Goal: Transaction & Acquisition: Download file/media

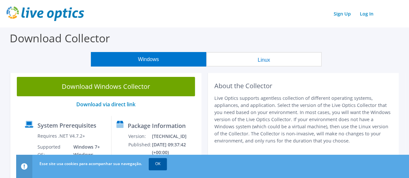
click at [157, 166] on link "OK" at bounding box center [158, 164] width 18 height 12
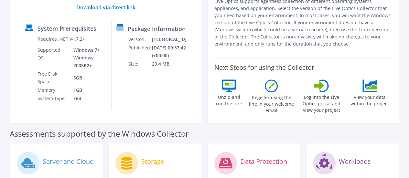
scroll to position [32, 0]
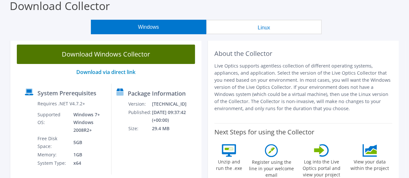
click at [106, 53] on link "Download Windows Collector" at bounding box center [106, 54] width 178 height 19
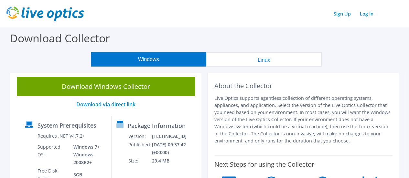
click at [269, 63] on button "Linux" at bounding box center [264, 59] width 116 height 15
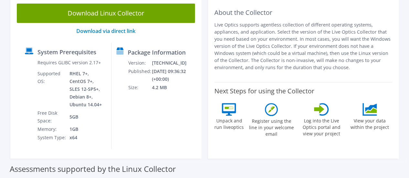
scroll to position [65, 0]
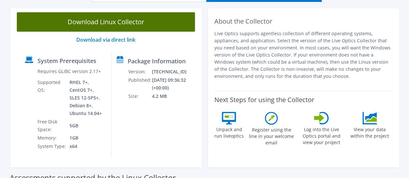
click at [84, 21] on link "Download Linux Collector" at bounding box center [106, 21] width 178 height 19
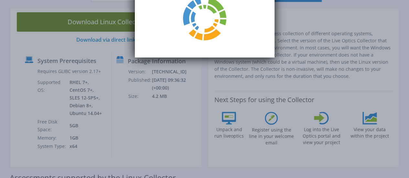
scroll to position [0, 0]
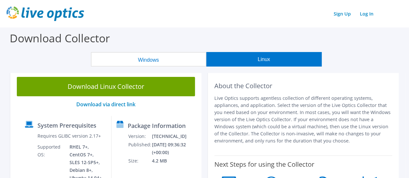
click at [242, 56] on button "Linux" at bounding box center [264, 59] width 116 height 15
click at [140, 56] on button "Windows" at bounding box center [149, 59] width 116 height 15
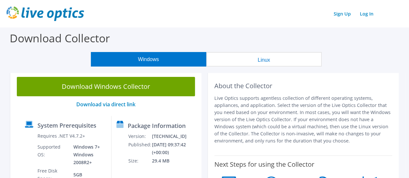
click at [283, 56] on button "Linux" at bounding box center [264, 59] width 116 height 15
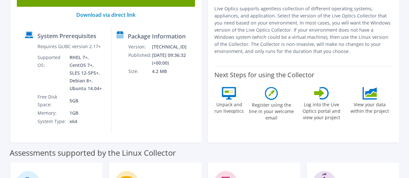
scroll to position [65, 0]
